Goal: Task Accomplishment & Management: Use online tool/utility

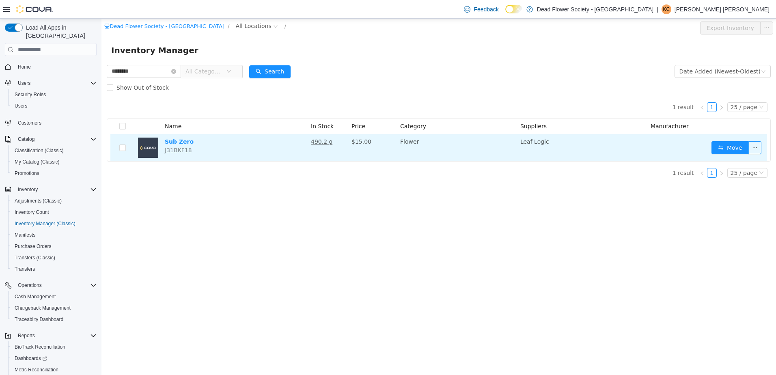
click at [190, 150] on td "Sub Zero J31BKF18" at bounding box center [235, 147] width 146 height 27
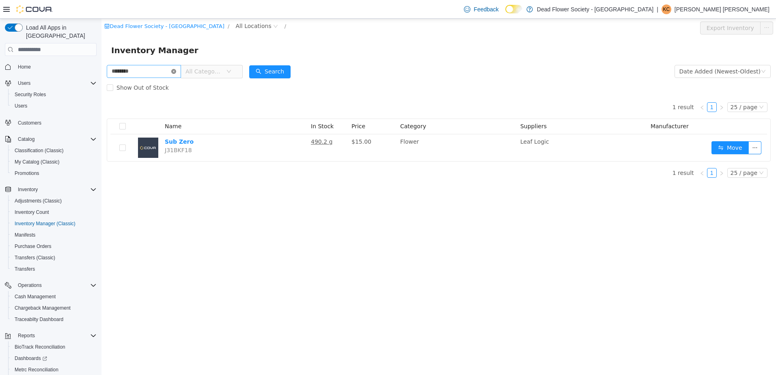
click at [176, 72] on icon "icon: close-circle" at bounding box center [173, 71] width 5 height 5
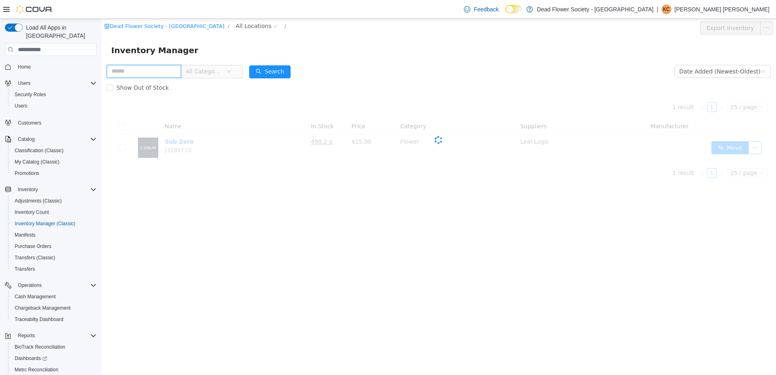
click at [171, 72] on input "text" at bounding box center [144, 71] width 74 height 13
type input "**********"
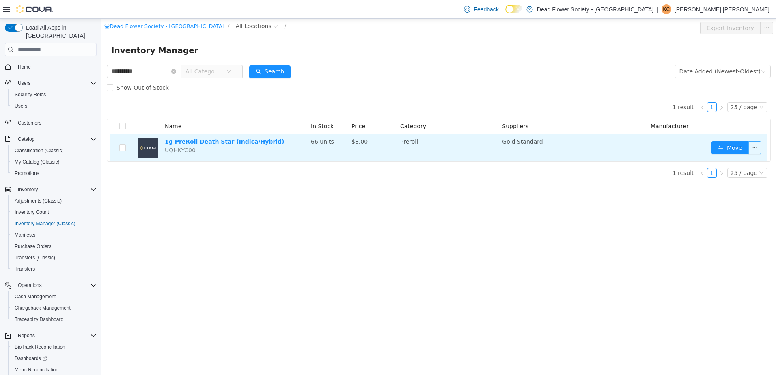
click at [754, 147] on button "button" at bounding box center [755, 147] width 13 height 13
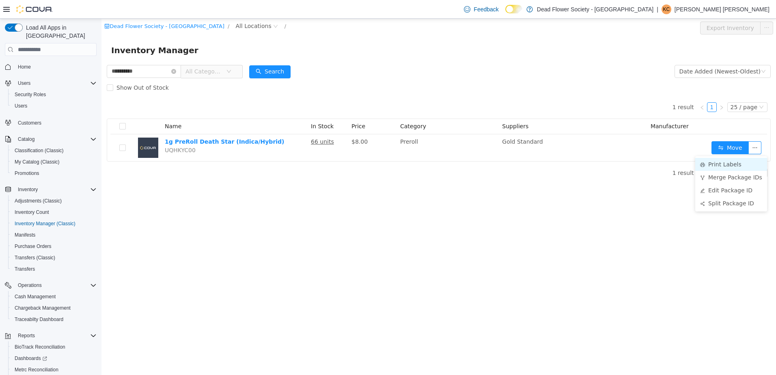
click at [716, 166] on li "Print Labels" at bounding box center [732, 164] width 72 height 13
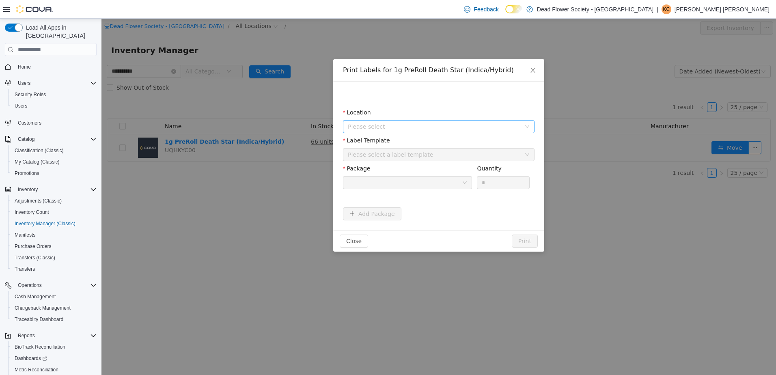
drag, startPoint x: 389, startPoint y: 125, endPoint x: 393, endPoint y: 130, distance: 6.1
click at [391, 127] on span "Please select" at bounding box center [434, 127] width 173 height 8
click at [396, 171] on span "[STREET_ADDRESS]" at bounding box center [392, 172] width 56 height 6
click at [394, 149] on div "Please select a label template" at bounding box center [436, 155] width 177 height 12
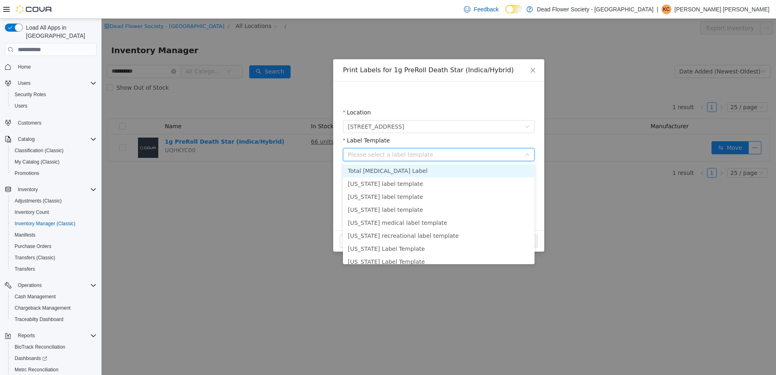
click at [399, 168] on li "Total [MEDICAL_DATA] Label" at bounding box center [439, 170] width 192 height 13
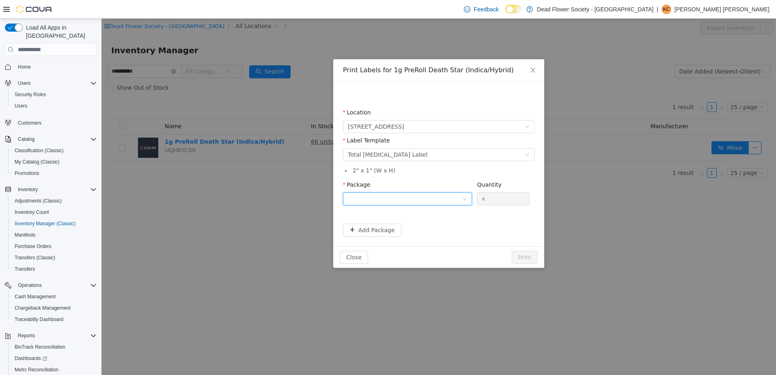
drag, startPoint x: 376, startPoint y: 201, endPoint x: 380, endPoint y: 199, distance: 4.5
click at [376, 201] on div at bounding box center [405, 199] width 114 height 12
click at [380, 226] on li "5501176" at bounding box center [407, 228] width 129 height 13
click at [513, 191] on div "Quantity" at bounding box center [503, 187] width 53 height 12
click at [503, 201] on input "*" at bounding box center [504, 199] width 52 height 12
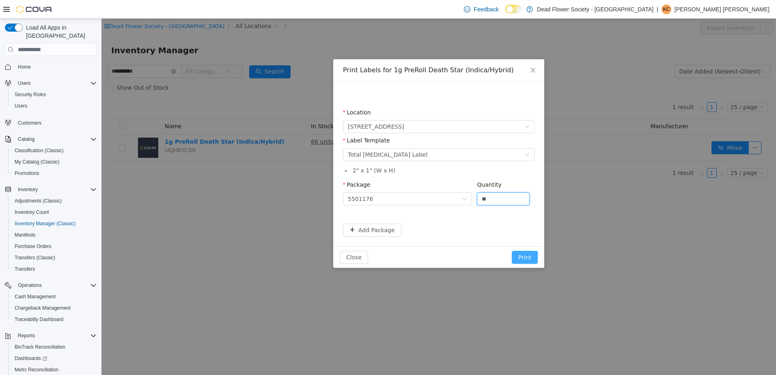
type input "**"
click at [521, 255] on button "Print" at bounding box center [525, 257] width 26 height 13
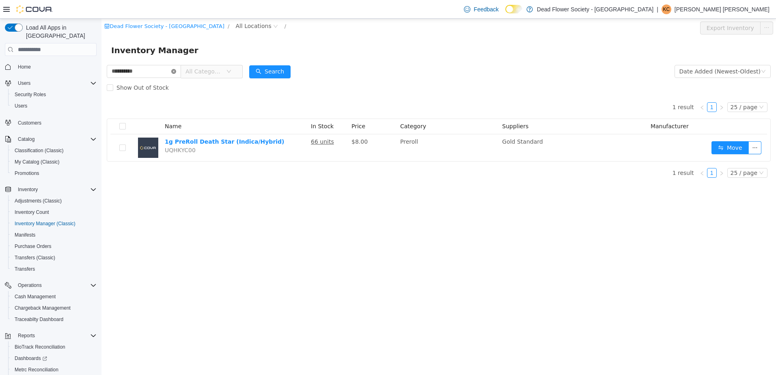
click at [176, 71] on icon "icon: close-circle" at bounding box center [173, 71] width 5 height 5
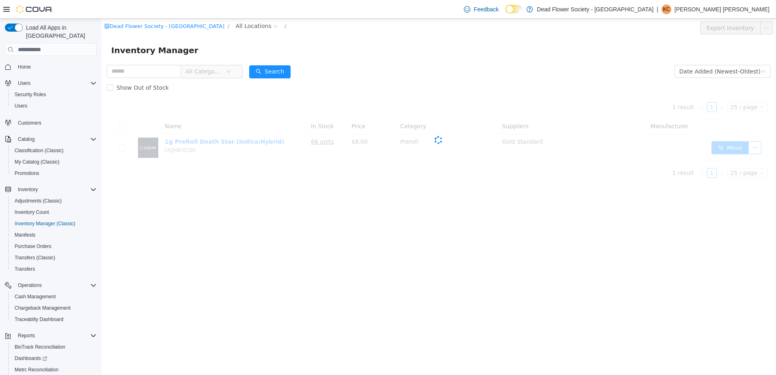
click at [459, 96] on div "Cova-Icon" at bounding box center [439, 140] width 664 height 89
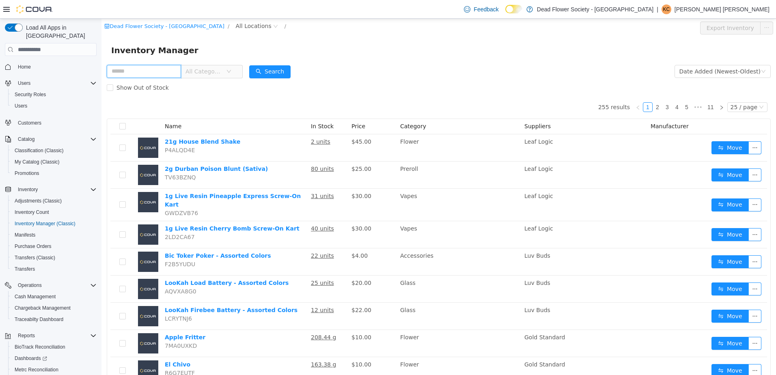
drag, startPoint x: 146, startPoint y: 76, endPoint x: 148, endPoint y: 71, distance: 4.4
click at [148, 71] on input "text" at bounding box center [144, 71] width 74 height 13
type input "*****"
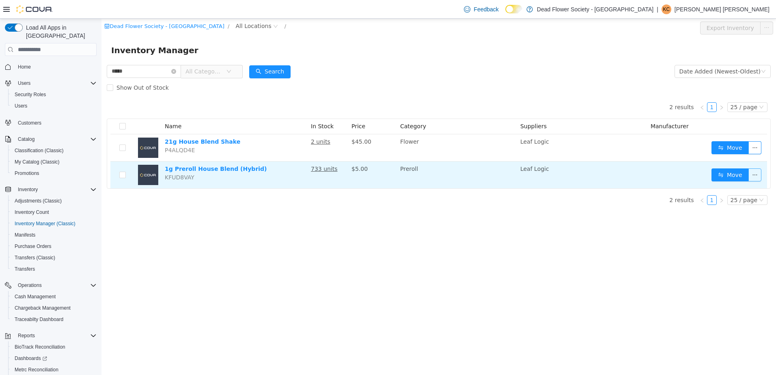
click at [759, 170] on button "button" at bounding box center [755, 175] width 13 height 13
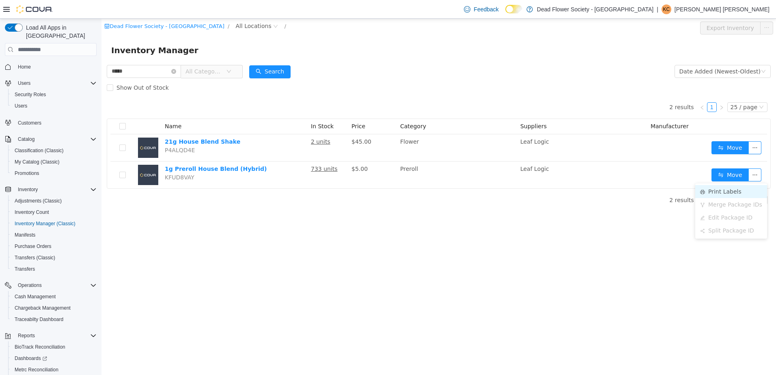
click at [744, 190] on li "Print Labels" at bounding box center [732, 191] width 72 height 13
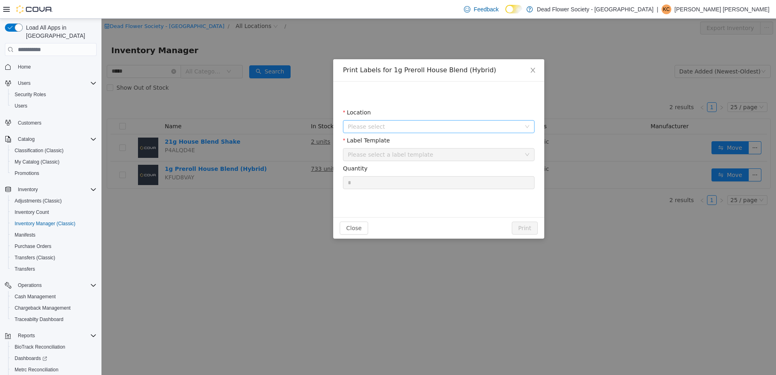
click at [402, 123] on span "Please select" at bounding box center [434, 127] width 173 height 8
click at [412, 171] on span "[STREET_ADDRESS]" at bounding box center [392, 172] width 56 height 6
click at [410, 156] on div "Please select a label template" at bounding box center [434, 155] width 173 height 8
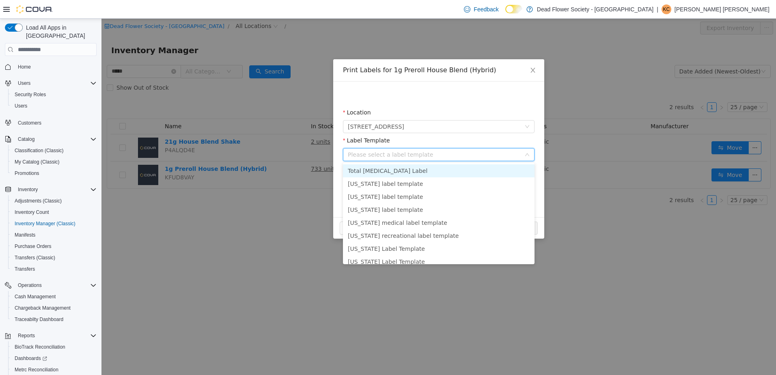
click at [410, 165] on li "Total [MEDICAL_DATA] Label" at bounding box center [439, 170] width 192 height 13
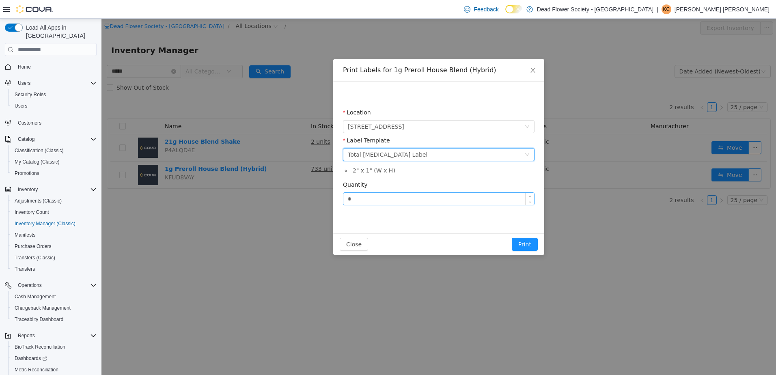
click at [397, 200] on input "*" at bounding box center [439, 199] width 191 height 12
type input "***"
drag, startPoint x: 530, startPoint y: 246, endPoint x: 518, endPoint y: 247, distance: 12.6
click at [530, 246] on button "Print" at bounding box center [525, 244] width 26 height 13
